Goal: Information Seeking & Learning: Check status

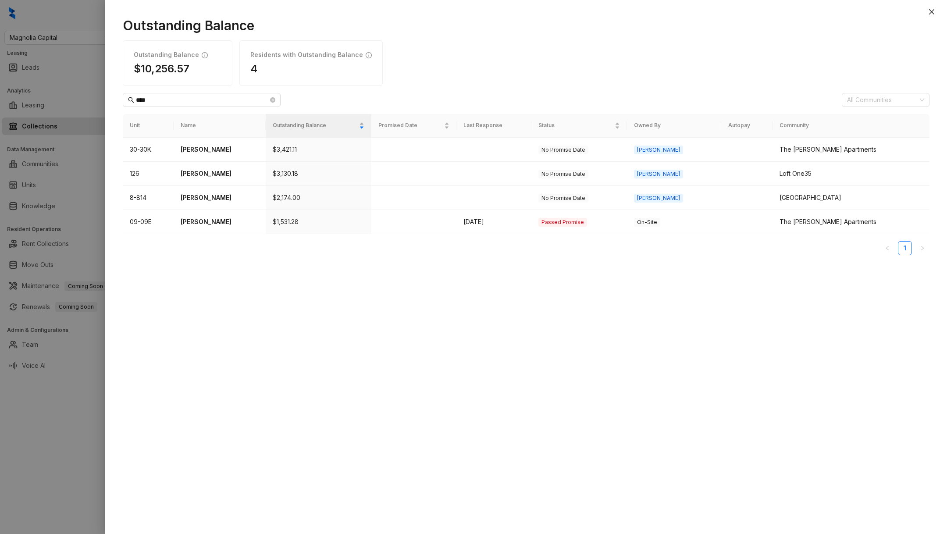
click at [0, 64] on div at bounding box center [473, 267] width 947 height 534
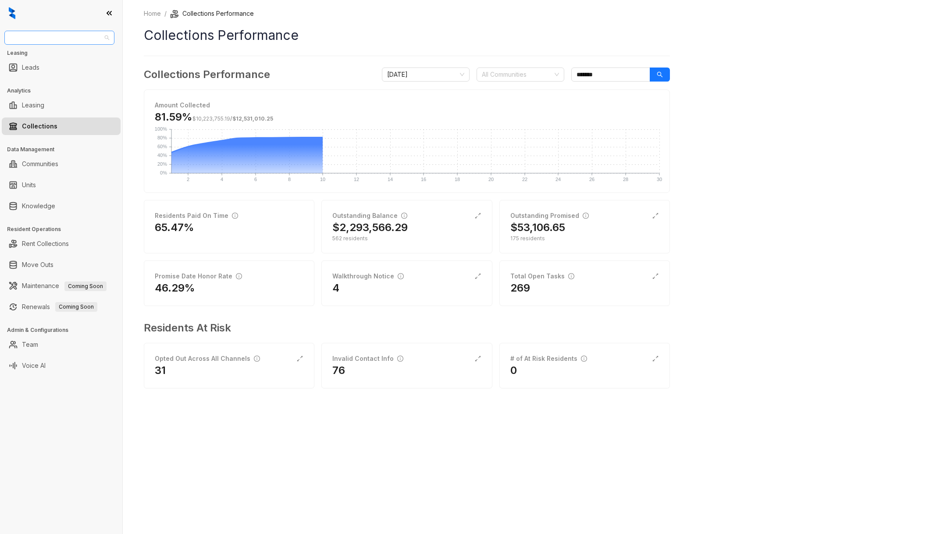
click at [64, 38] on span "Magnolia Capital" at bounding box center [60, 37] width 100 height 13
type input "**"
click at [88, 85] on div "United Apartment Group" at bounding box center [59, 84] width 96 height 10
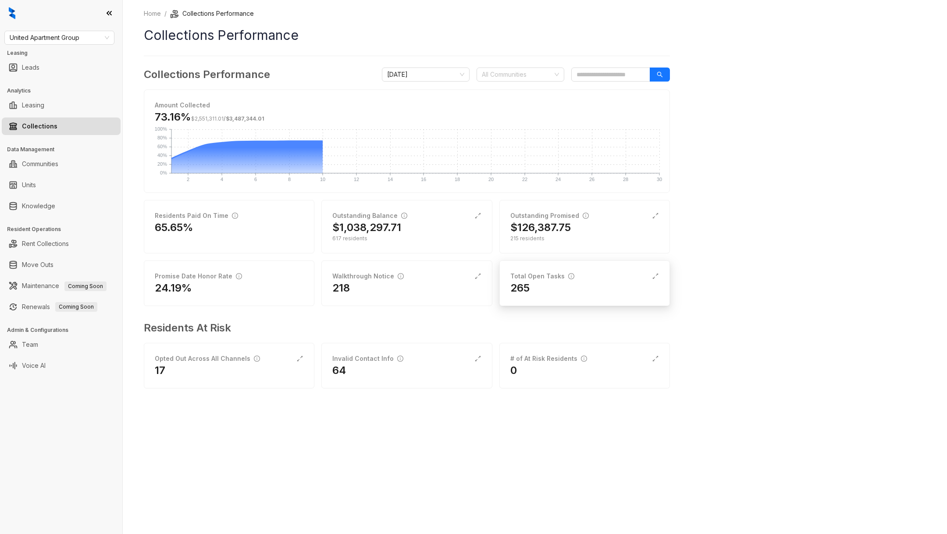
click at [602, 281] on div "265" at bounding box center [585, 288] width 149 height 14
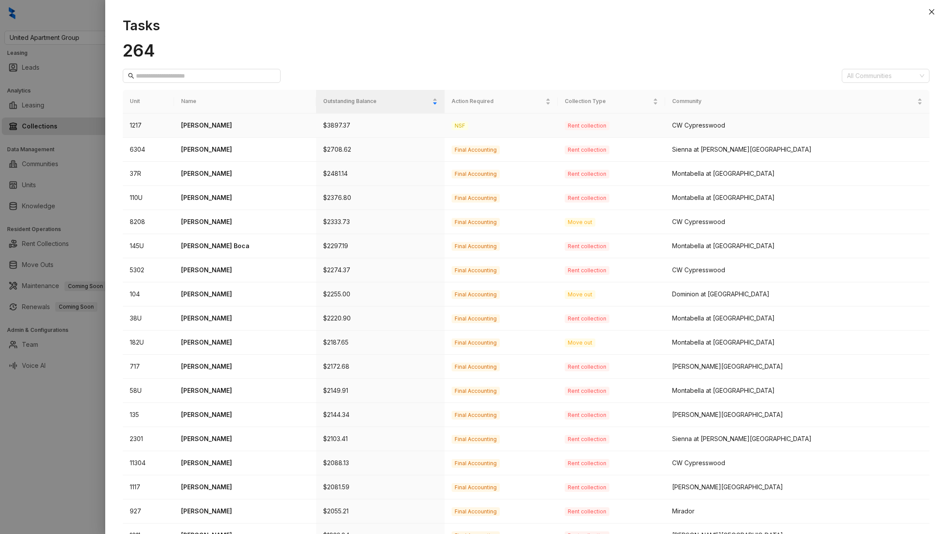
click at [223, 121] on p "Latonya Fielder" at bounding box center [245, 126] width 128 height 10
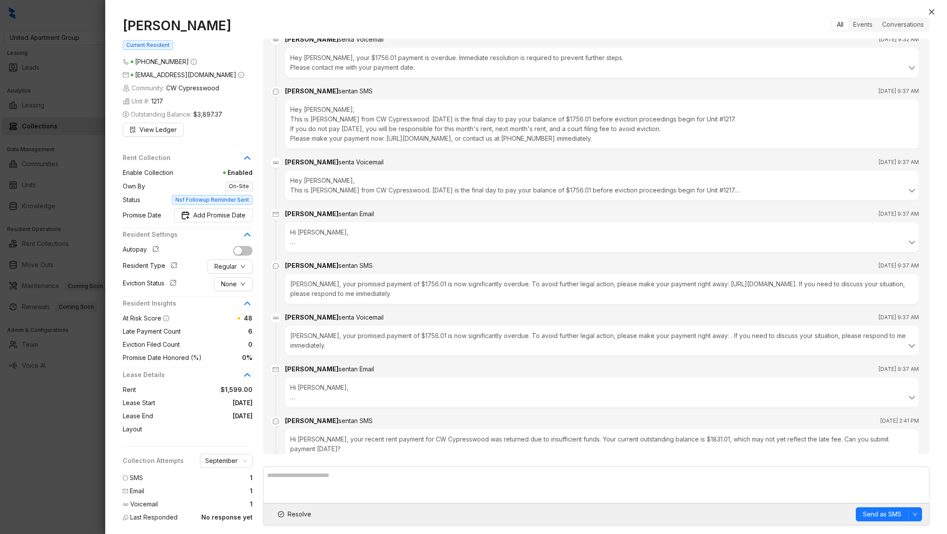
scroll to position [1763, 0]
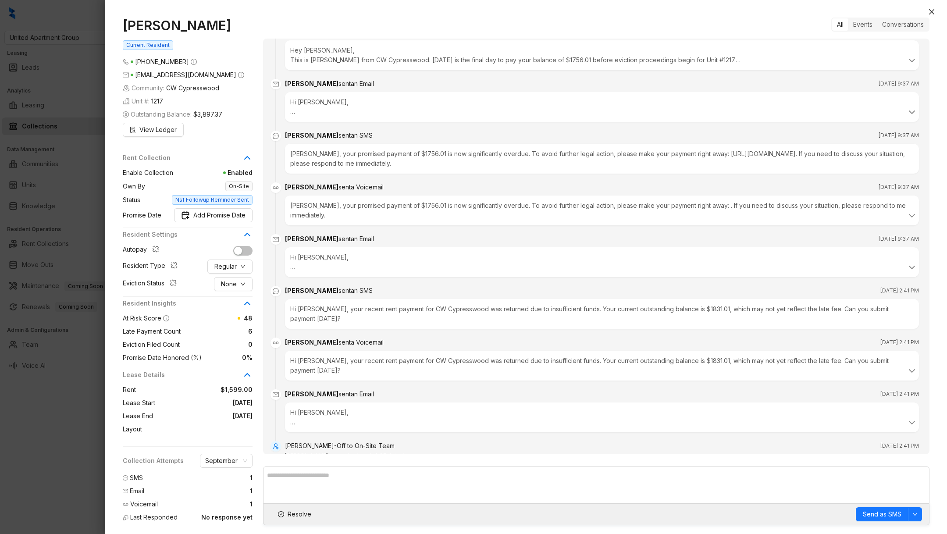
click at [50, 437] on div at bounding box center [473, 267] width 947 height 534
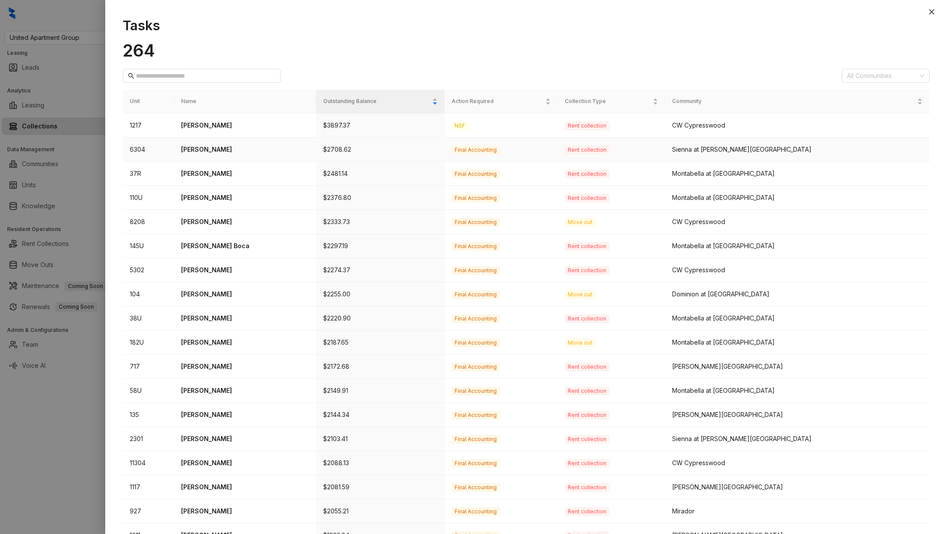
click at [217, 143] on td "Joy Harris" at bounding box center [245, 150] width 142 height 24
click at [206, 155] on td "Joy Harris" at bounding box center [245, 150] width 142 height 24
click at [209, 155] on td "Joy Harris" at bounding box center [245, 150] width 142 height 24
click at [209, 152] on p "Joy Harris" at bounding box center [245, 150] width 128 height 10
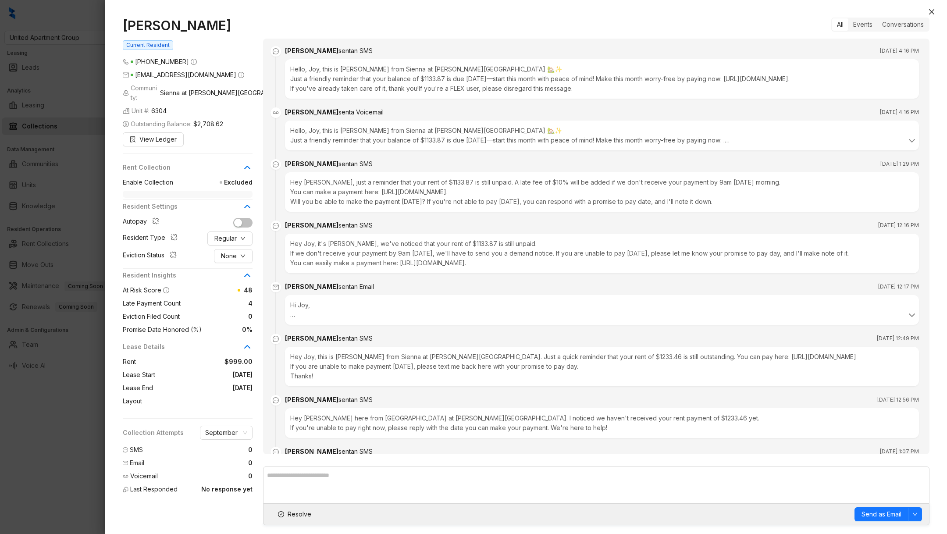
scroll to position [2168, 0]
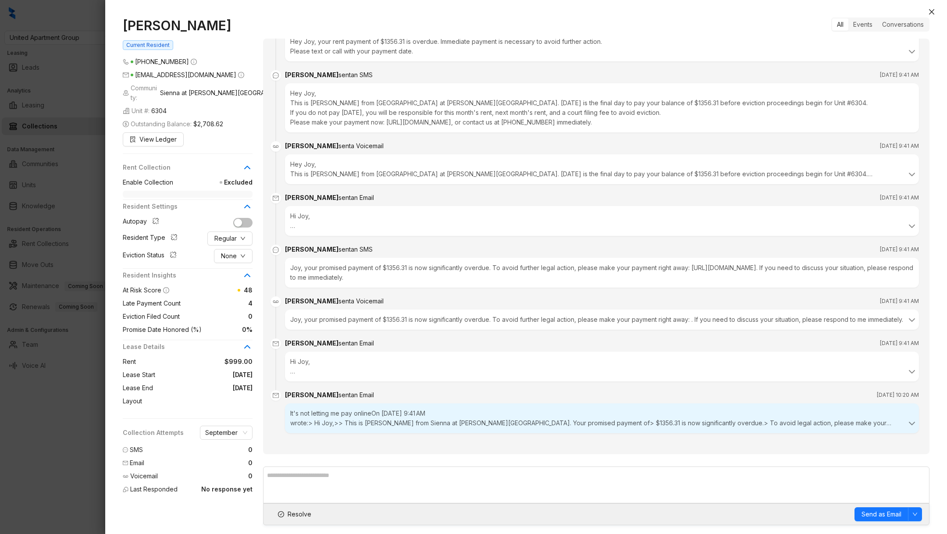
click at [33, 436] on div at bounding box center [473, 267] width 947 height 534
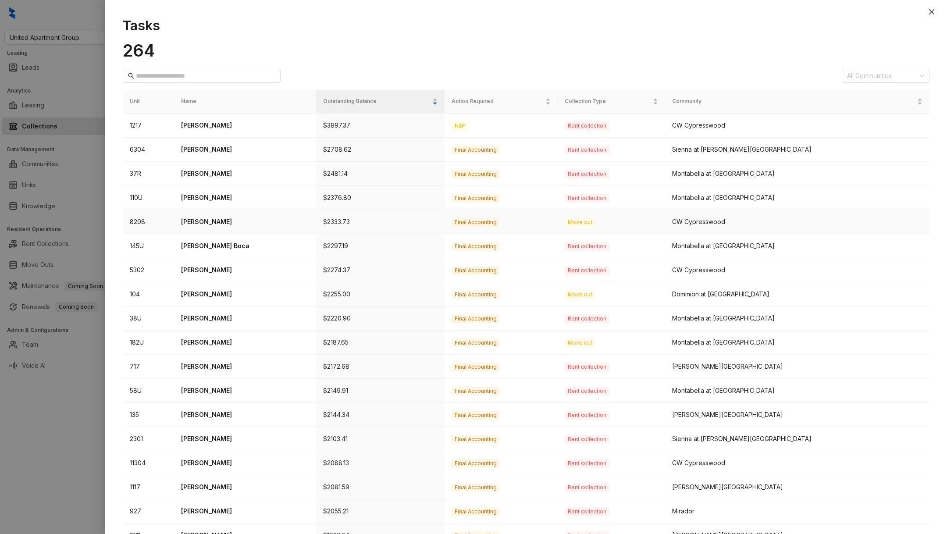
click at [203, 217] on p "Yessica Acosta" at bounding box center [245, 222] width 128 height 10
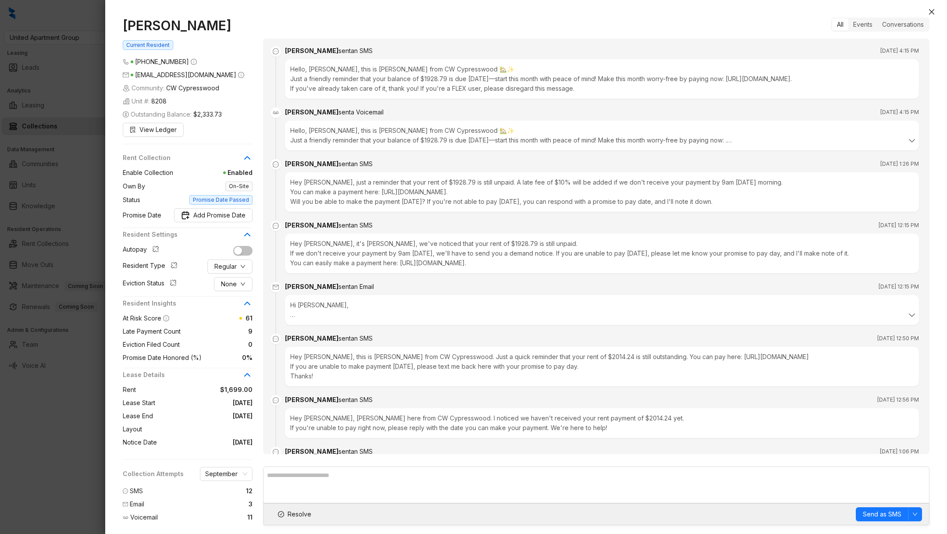
scroll to position [2174, 0]
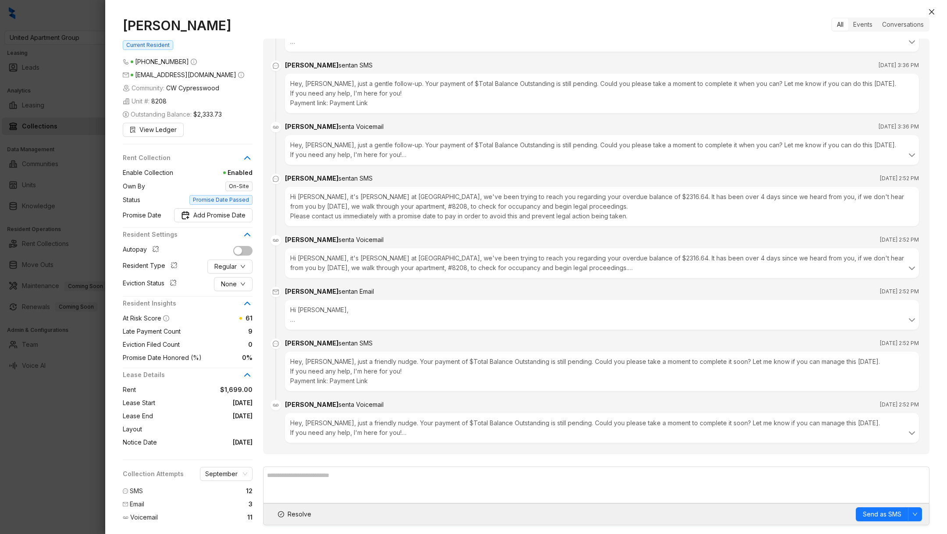
click at [61, 483] on div at bounding box center [473, 267] width 947 height 534
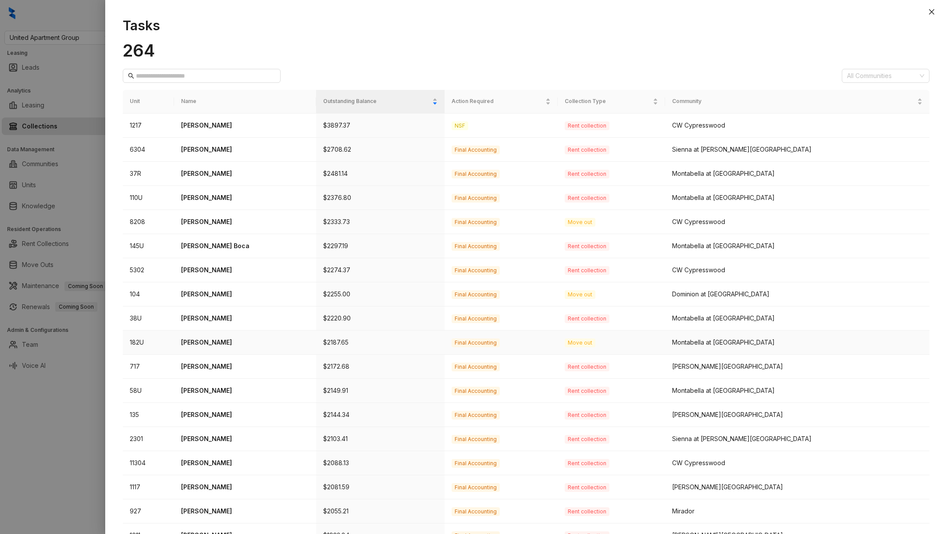
click at [213, 350] on td "Fatimanur Kandemir" at bounding box center [245, 343] width 142 height 24
click at [220, 362] on p "Andrea Aguilar Lopez" at bounding box center [245, 367] width 128 height 10
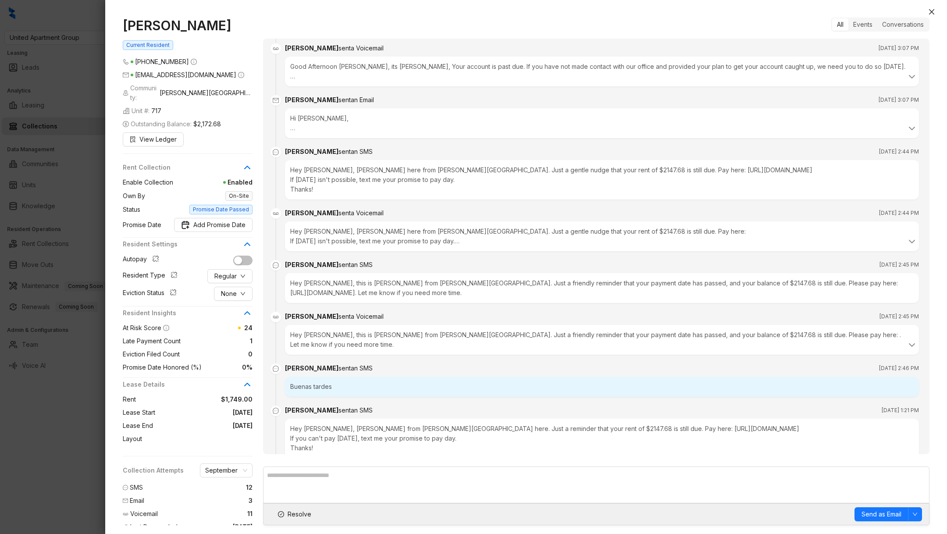
scroll to position [1062, 0]
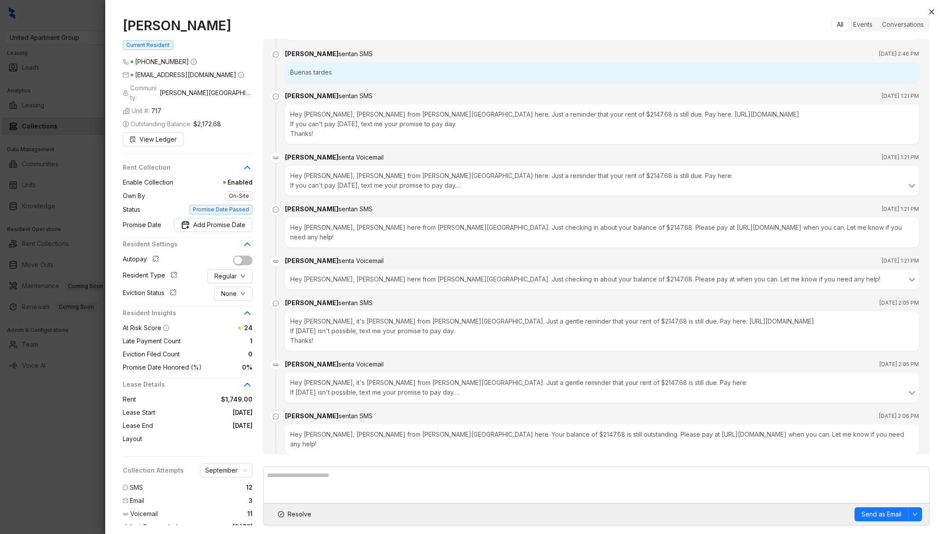
click at [50, 420] on div at bounding box center [473, 267] width 947 height 534
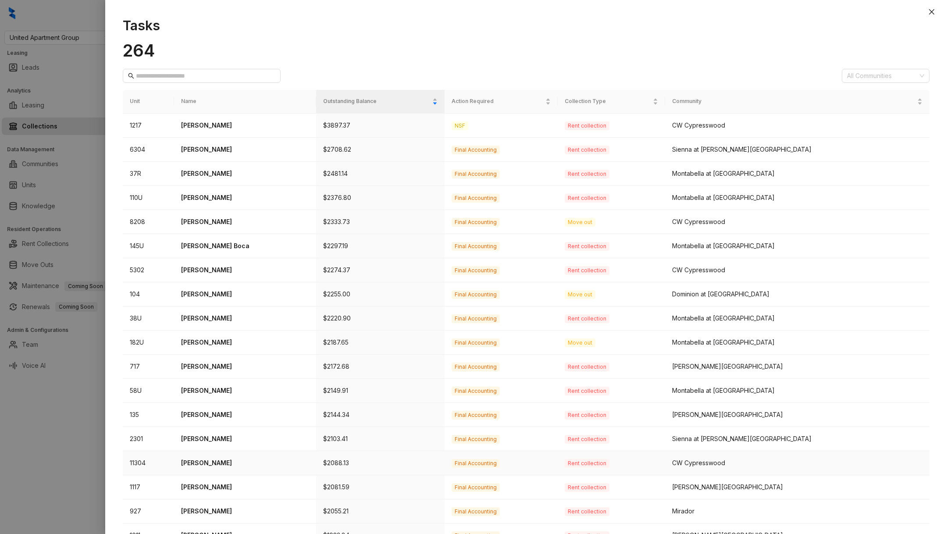
click at [214, 467] on td "Catina Henderson" at bounding box center [245, 463] width 142 height 24
click at [214, 451] on td "Catina Henderson" at bounding box center [245, 463] width 142 height 24
click at [214, 452] on td "Catina Henderson" at bounding box center [245, 463] width 142 height 24
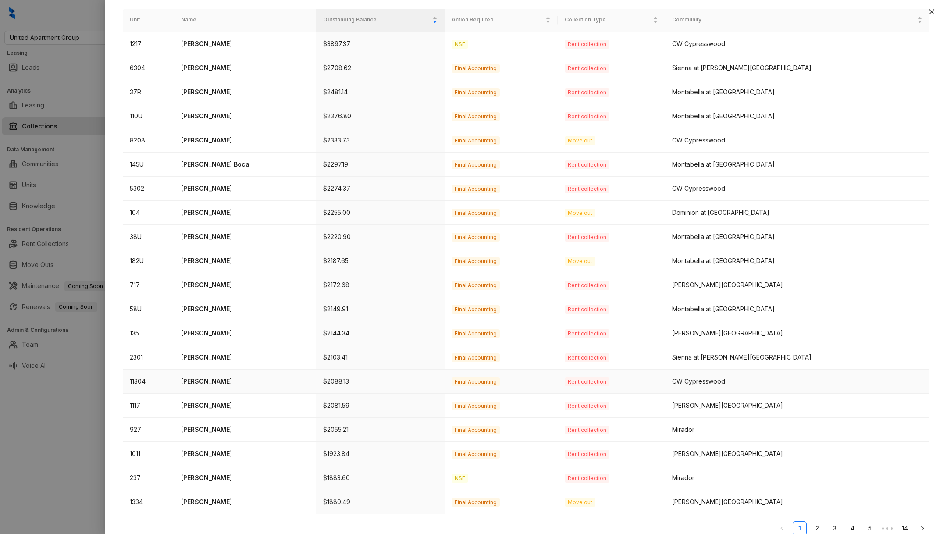
scroll to position [89, 0]
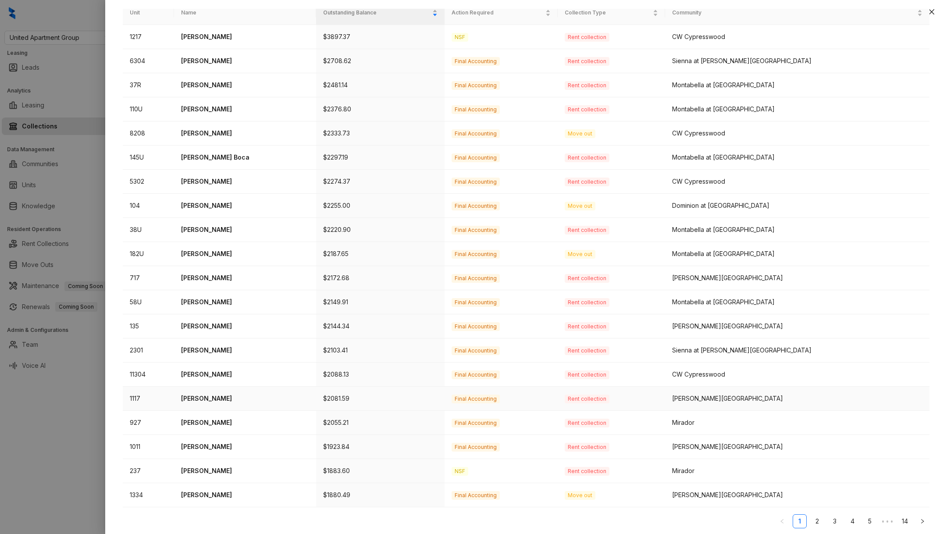
click at [220, 394] on p "Desirree Garcia" at bounding box center [245, 399] width 128 height 10
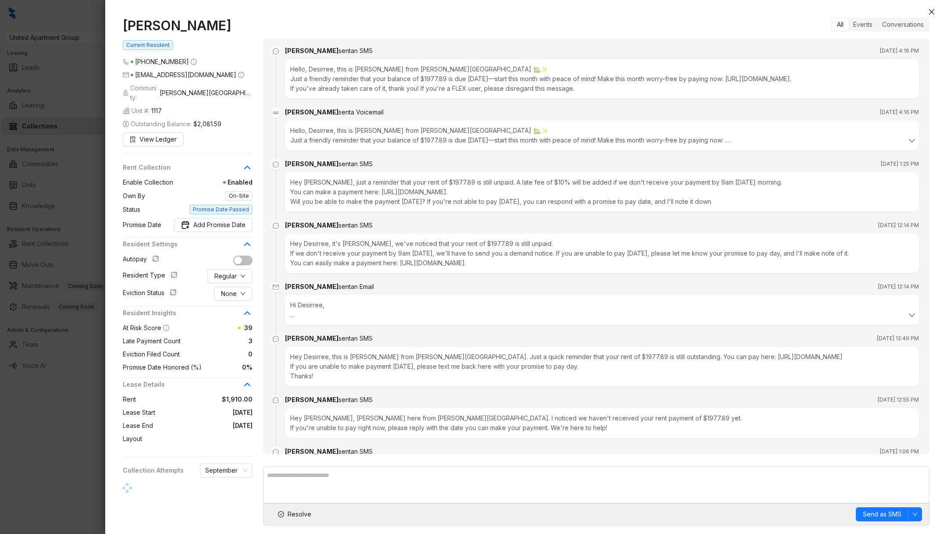
scroll to position [2903, 0]
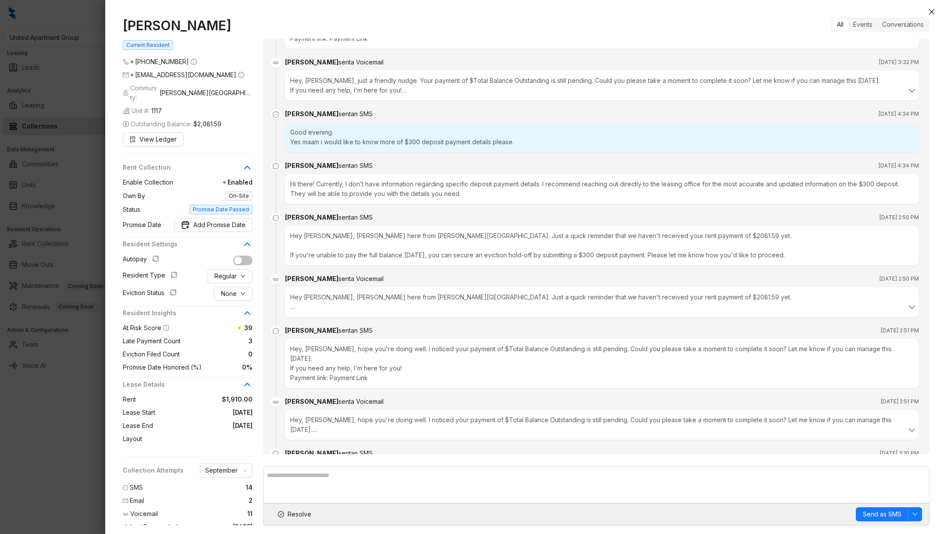
click at [37, 449] on div at bounding box center [473, 267] width 947 height 534
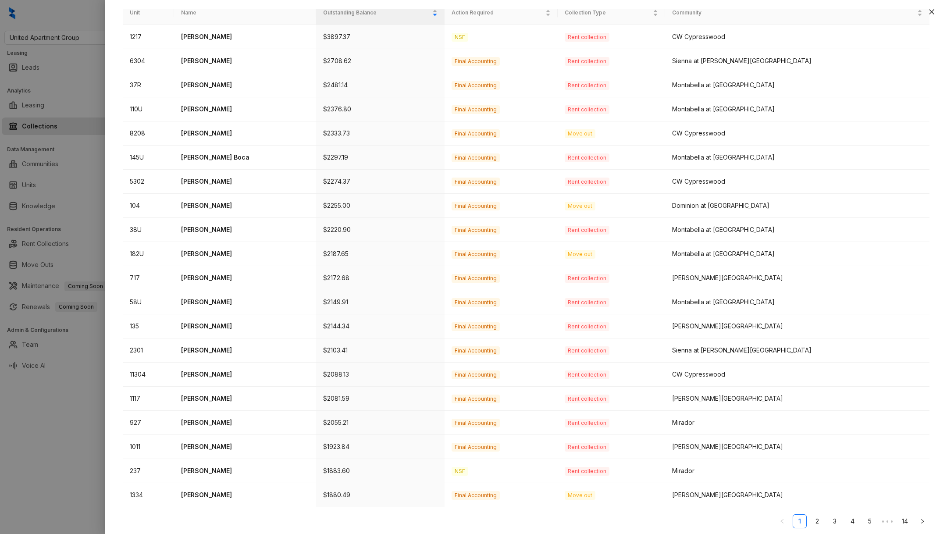
click at [31, 433] on div at bounding box center [473, 267] width 947 height 534
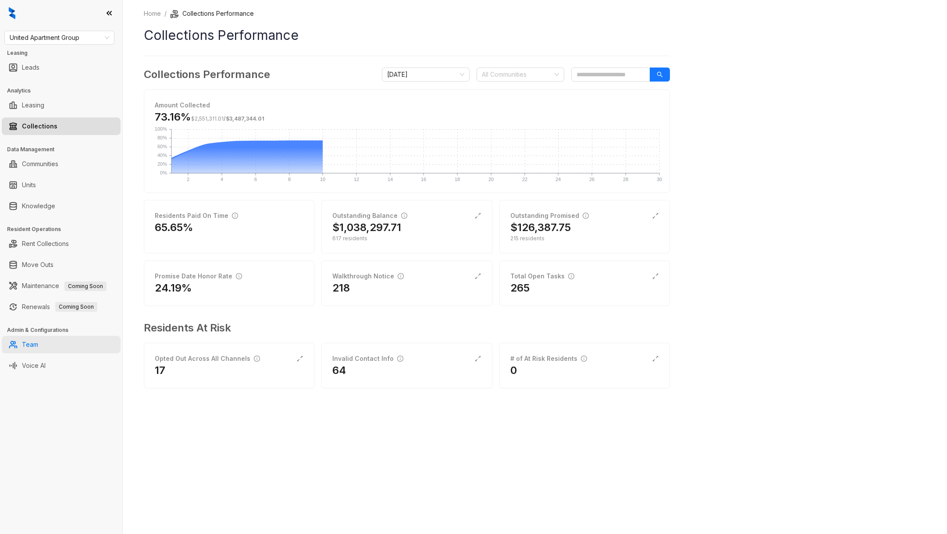
click at [38, 345] on link "Team" at bounding box center [30, 345] width 16 height 18
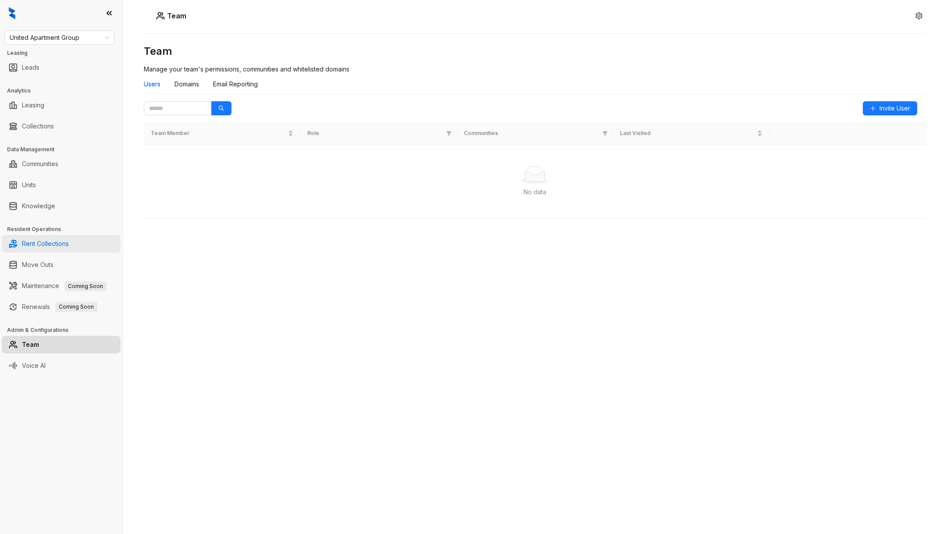
click at [35, 243] on link "Rent Collections" at bounding box center [45, 244] width 47 height 18
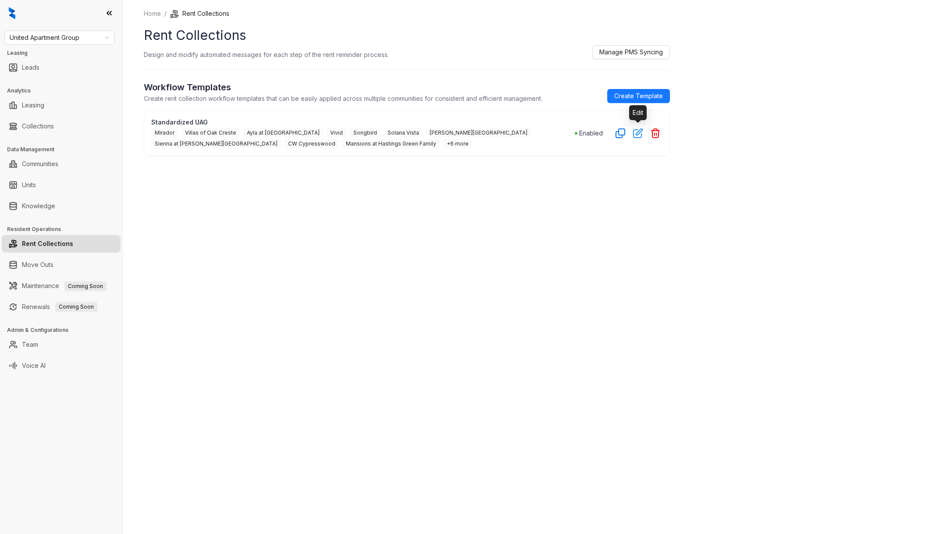
click at [634, 134] on icon "button" at bounding box center [638, 133] width 9 height 9
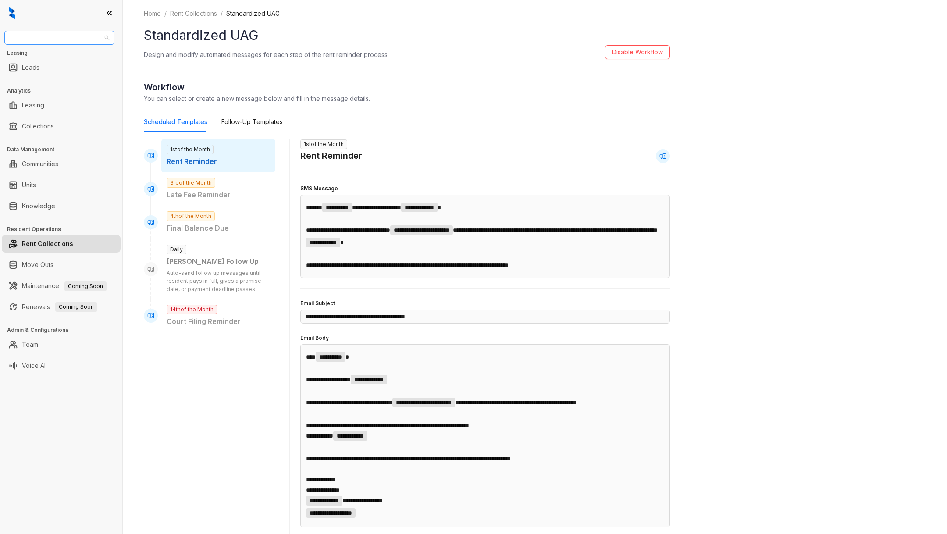
click at [79, 41] on span "United Apartment Group" at bounding box center [60, 37] width 100 height 13
type input "****"
click at [49, 124] on link "Collections" at bounding box center [38, 127] width 32 height 18
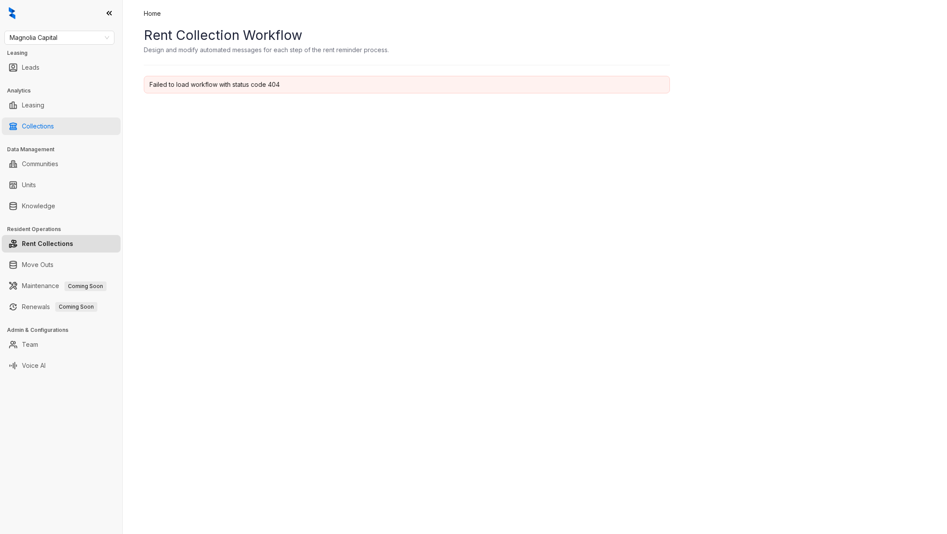
click at [48, 126] on link "Collections" at bounding box center [38, 127] width 32 height 18
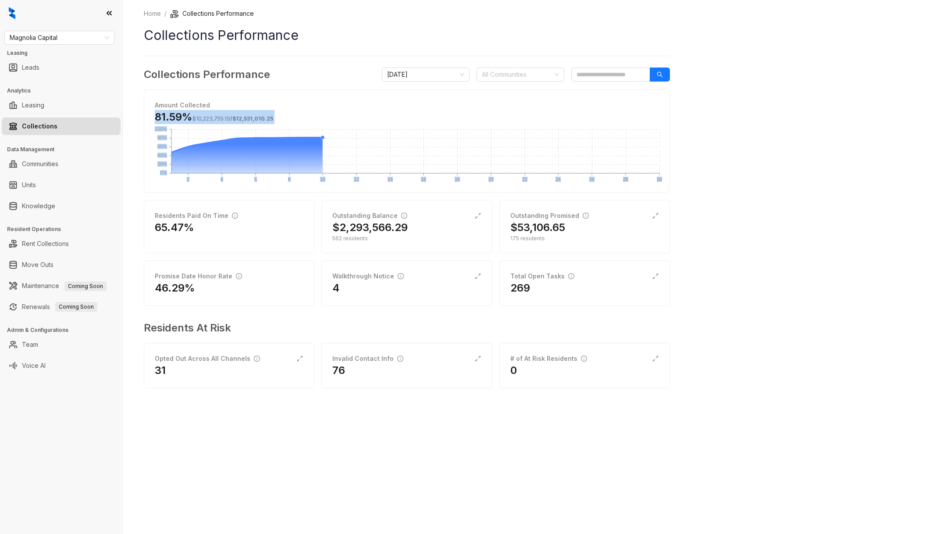
drag, startPoint x: 155, startPoint y: 113, endPoint x: 493, endPoint y: 260, distance: 368.7
click at [493, 259] on div "Collections Performance September 2025 All Communities Amount Collected 81.59% …" at bounding box center [407, 234] width 526 height 334
click at [671, 319] on div "Home / Collections Performance Collections Performance Collections Performance …" at bounding box center [535, 267] width 825 height 534
click at [45, 42] on span "Magnolia Capital" at bounding box center [60, 37] width 100 height 13
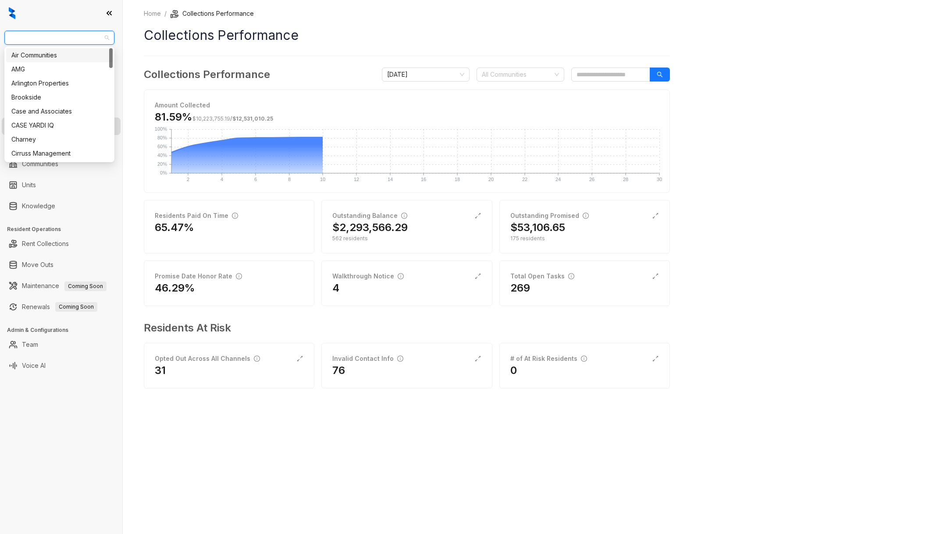
type input "*"
type input "**"
click at [40, 69] on div "RR Living" at bounding box center [59, 69] width 96 height 10
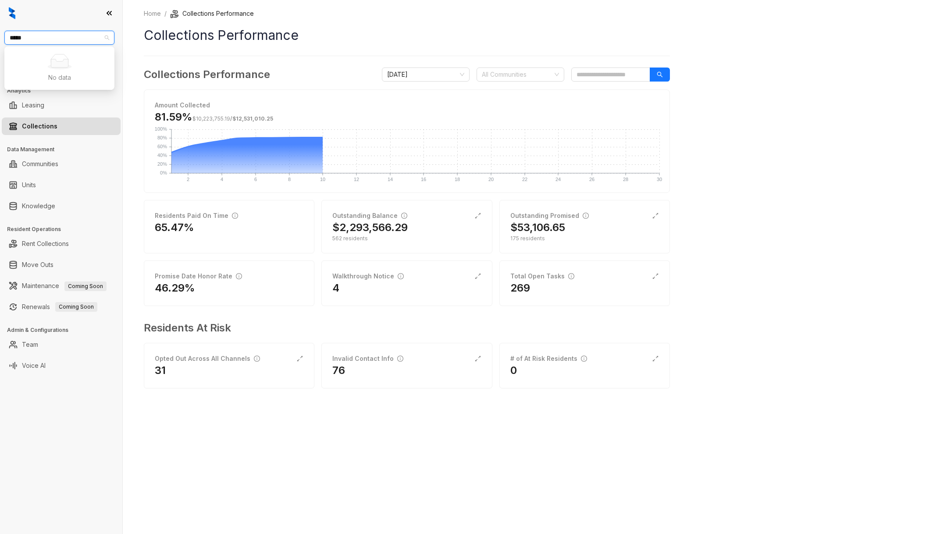
type input "*****"
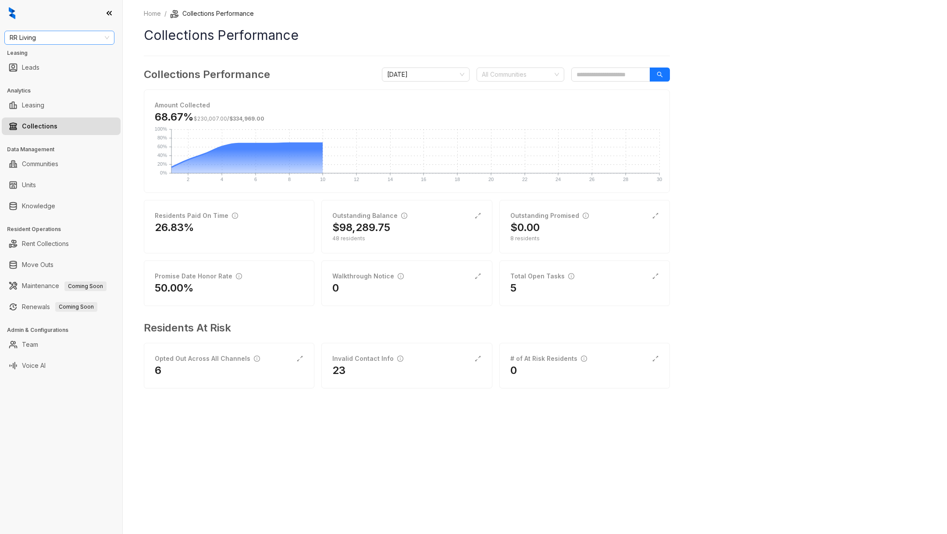
click at [46, 31] on span "RR Living" at bounding box center [60, 37] width 100 height 13
type input "*****"
click at [52, 51] on div "Gates Hudson" at bounding box center [59, 55] width 96 height 10
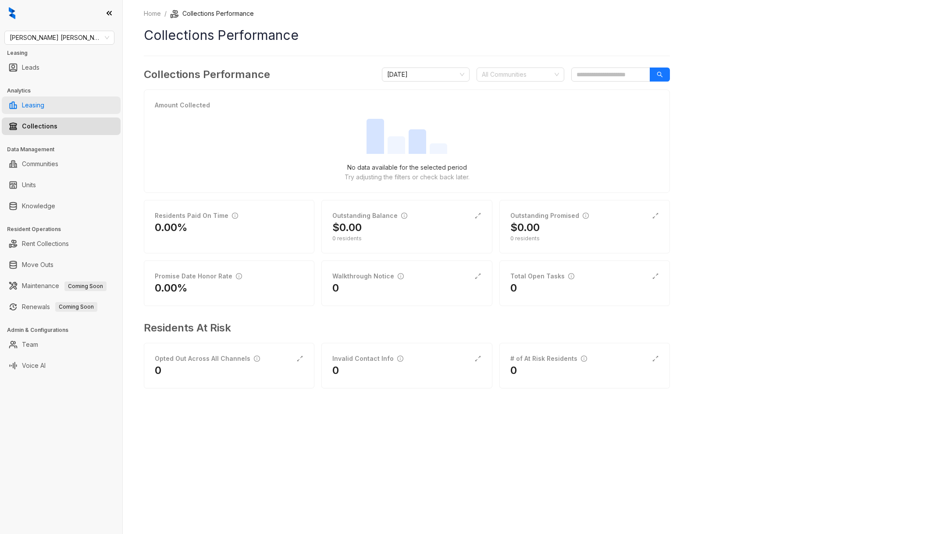
click at [44, 101] on link "Leasing" at bounding box center [33, 106] width 22 height 18
select select "******"
